Goal: Check status: Check status

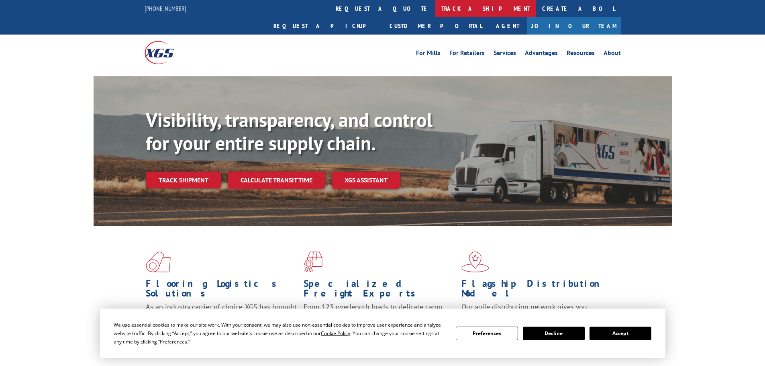
click at [436, 3] on link "track a shipment" at bounding box center [486, 8] width 101 height 17
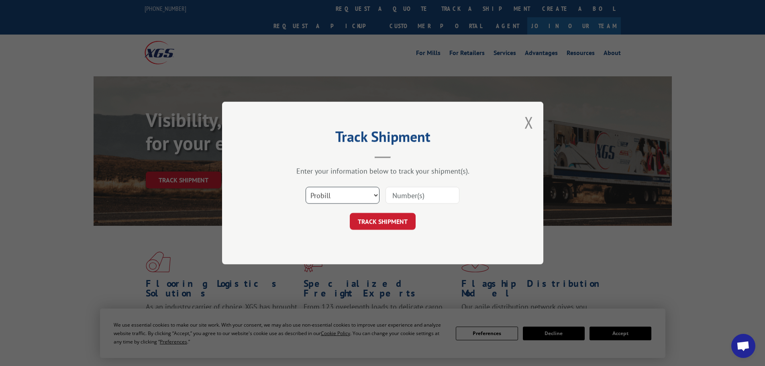
click at [366, 199] on select "Select category... Probill BOL PO" at bounding box center [343, 195] width 74 height 17
select select "bol"
click at [306, 187] on select "Select category... Probill BOL PO" at bounding box center [343, 195] width 74 height 17
click at [413, 199] on input at bounding box center [423, 195] width 74 height 17
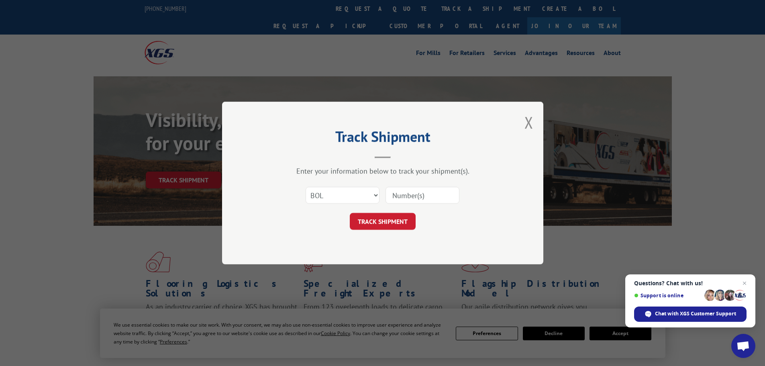
paste input "5301021"
type input "5301021"
click at [376, 223] on button "TRACK SHIPMENT" at bounding box center [383, 221] width 66 height 17
